Goal: Task Accomplishment & Management: Use online tool/utility

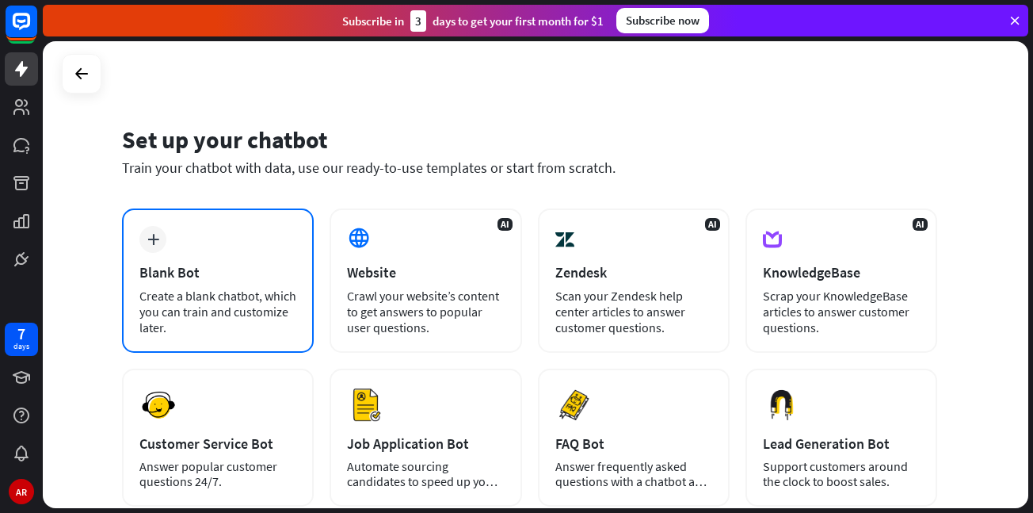
click at [181, 265] on div "Blank Bot" at bounding box center [217, 272] width 157 height 18
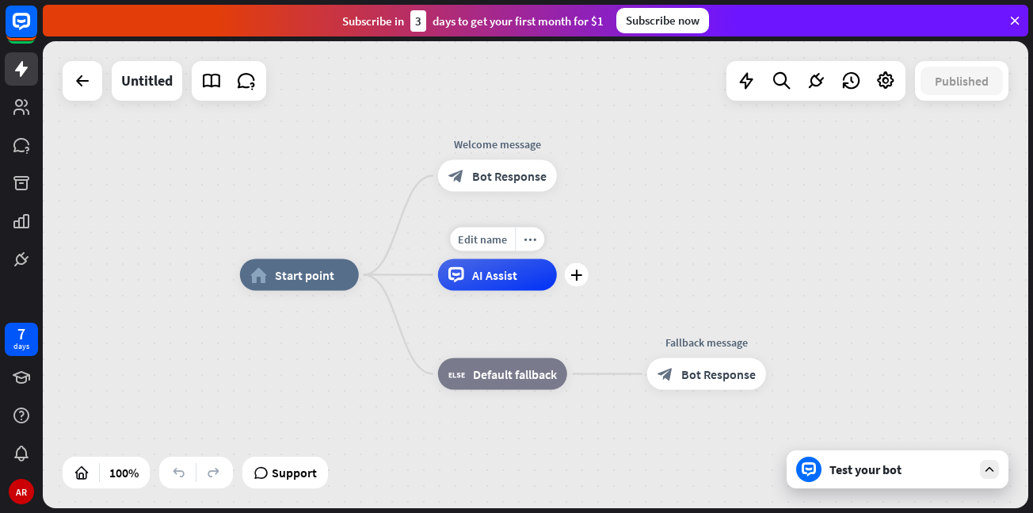
click at [552, 279] on div "AI Assist" at bounding box center [497, 275] width 119 height 32
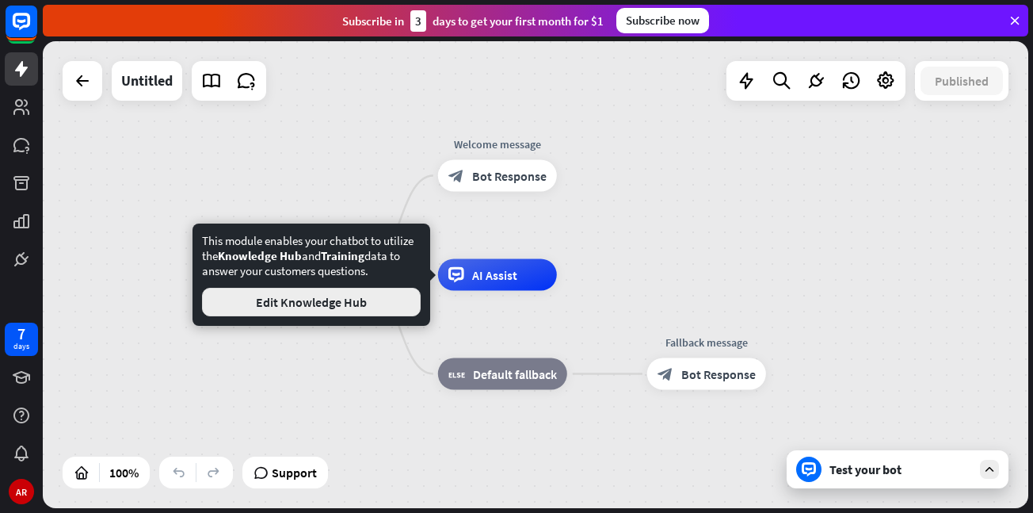
click at [374, 292] on button "Edit Knowledge Hub" at bounding box center [311, 302] width 219 height 29
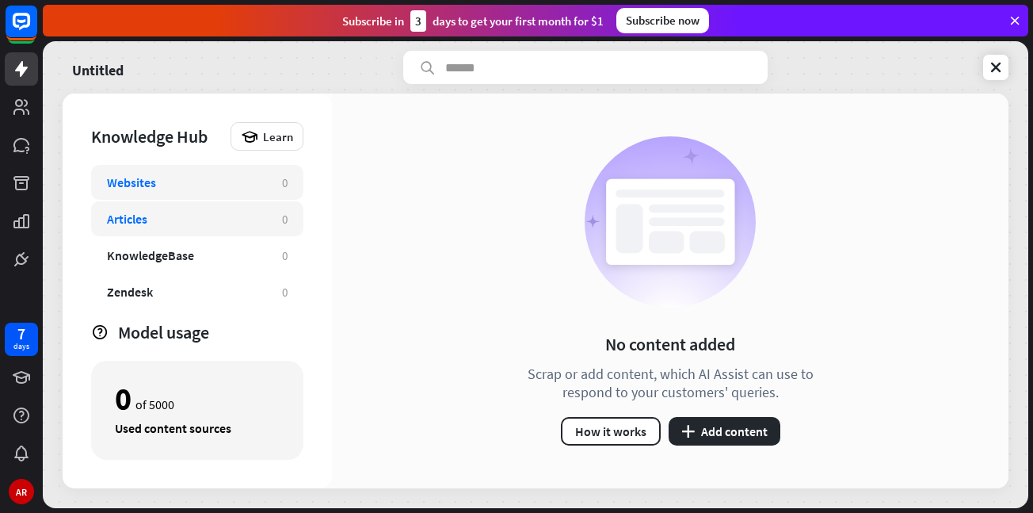
click at [128, 219] on div "Articles" at bounding box center [127, 219] width 40 height 16
click at [994, 67] on icon at bounding box center [996, 67] width 16 height 16
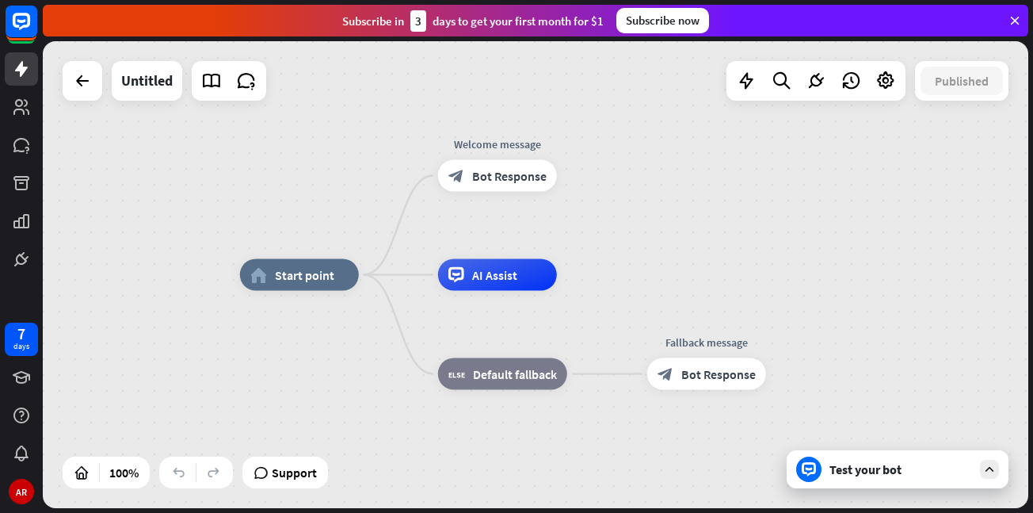
click at [1014, 18] on icon at bounding box center [1015, 20] width 14 height 14
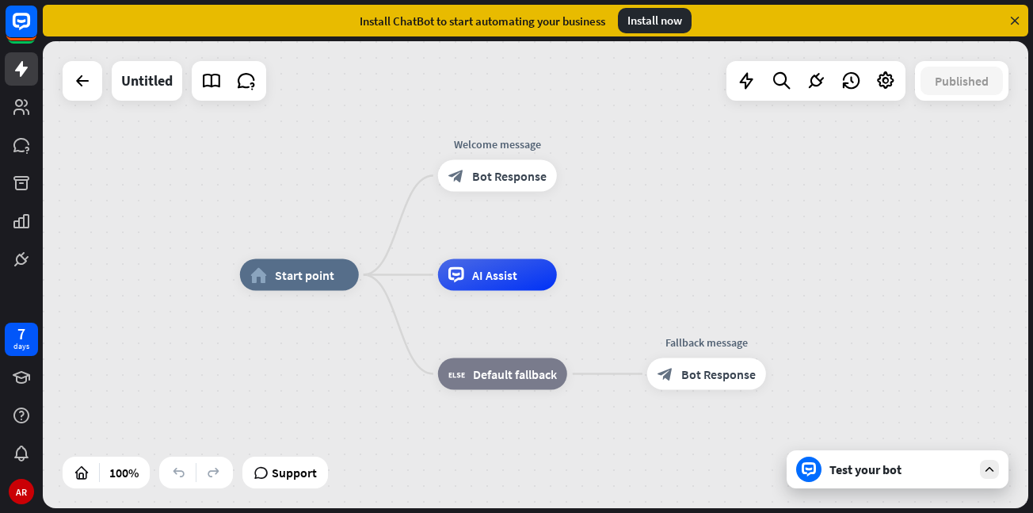
click at [1018, 14] on icon at bounding box center [1015, 20] width 14 height 14
